Goal: Task Accomplishment & Management: Complete application form

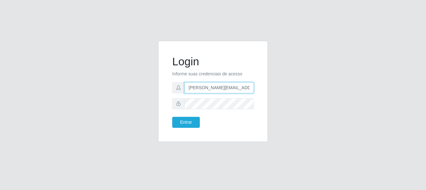
type input "[PERSON_NAME][EMAIL_ADDRESS][PERSON_NAME][DOMAIN_NAME]"
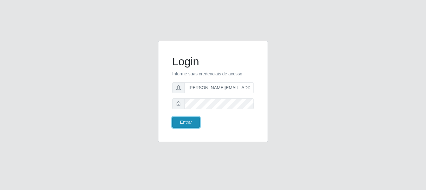
click at [186, 122] on button "Entrar" at bounding box center [186, 122] width 28 height 11
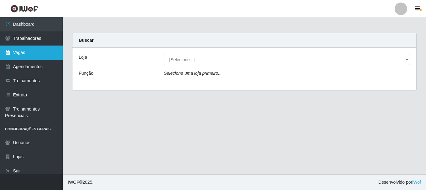
click at [31, 52] on link "Vagas" at bounding box center [31, 52] width 63 height 14
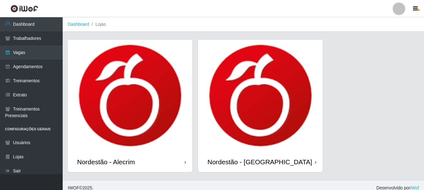
click at [107, 162] on div "Nordestão - Alecrim" at bounding box center [106, 162] width 58 height 8
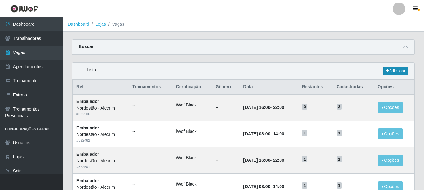
click at [395, 71] on link "Adicionar" at bounding box center [396, 71] width 25 height 9
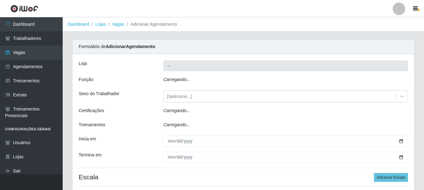
type input "Nordestão - Alecrim"
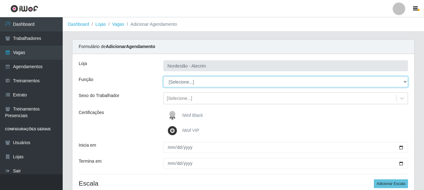
select select "1"
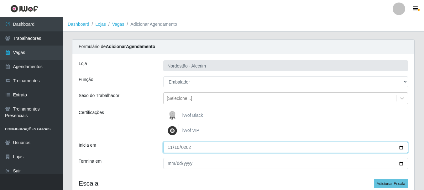
type input "[DATE]"
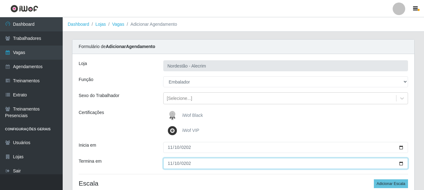
type input "[DATE]"
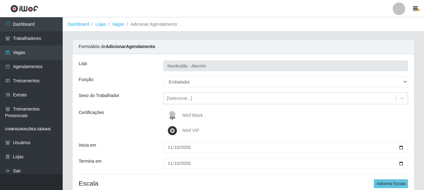
click at [286, 115] on div "iWof Black" at bounding box center [285, 115] width 245 height 13
click at [186, 113] on span "iWof Black" at bounding box center [193, 115] width 21 height 5
click at [0, 0] on input "iWof Black" at bounding box center [0, 0] width 0 height 0
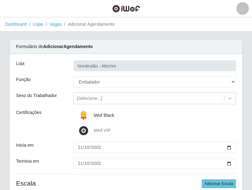
click at [94, 115] on span "iWof Black" at bounding box center [103, 115] width 21 height 5
click at [0, 0] on input "iWof Black" at bounding box center [0, 0] width 0 height 0
click at [94, 115] on span "iWof Black" at bounding box center [103, 115] width 21 height 5
click at [0, 0] on input "iWof Black" at bounding box center [0, 0] width 0 height 0
click at [94, 118] on label "iWof Black" at bounding box center [95, 115] width 37 height 13
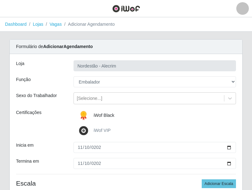
click at [0, 0] on input "iWof Black" at bounding box center [0, 0] width 0 height 0
click at [95, 119] on label "iWof Black" at bounding box center [95, 115] width 37 height 13
click at [0, 0] on input "iWof Black" at bounding box center [0, 0] width 0 height 0
